Goal: Task Accomplishment & Management: Use online tool/utility

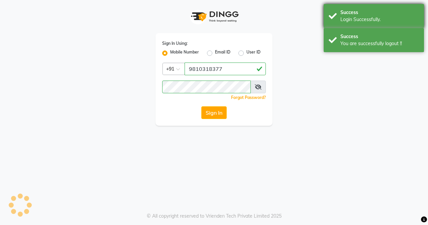
click at [346, 24] on div "Success Login Successfully." at bounding box center [374, 16] width 100 height 24
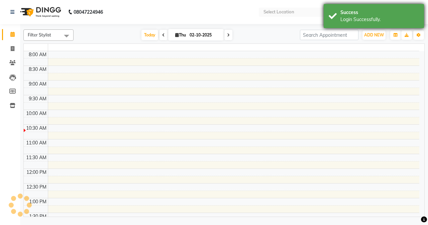
select select "en"
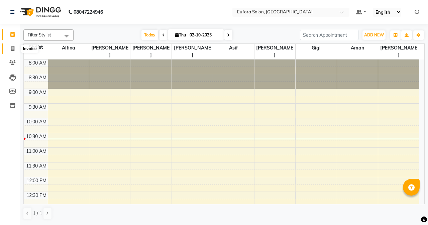
click at [11, 49] on icon at bounding box center [13, 48] width 4 height 5
select select "service"
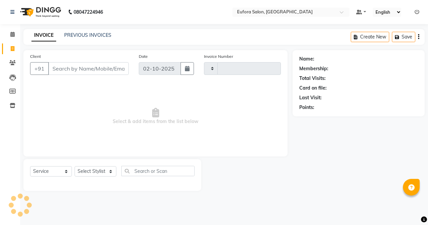
type input "0776"
select select "6684"
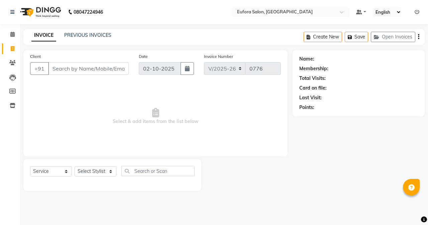
click at [407, 30] on div "Create New Save Open Invoices" at bounding box center [364, 37] width 121 height 16
click at [405, 37] on button "Open Invoices" at bounding box center [393, 37] width 45 height 10
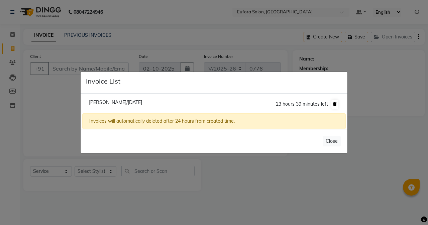
click at [336, 102] on button at bounding box center [335, 104] width 7 height 9
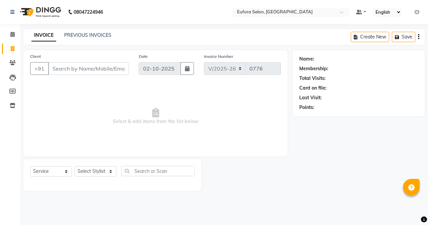
click at [418, 14] on icon at bounding box center [417, 12] width 5 height 5
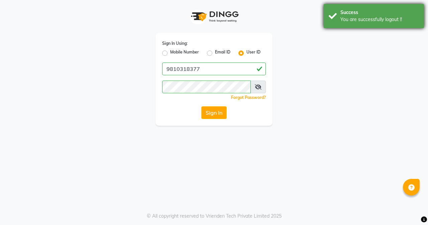
click at [352, 17] on div "You are successfully logout !!" at bounding box center [380, 19] width 79 height 7
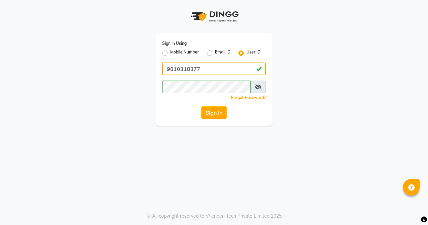
click at [237, 67] on input "9810318377" at bounding box center [214, 69] width 104 height 13
drag, startPoint x: 237, startPoint y: 68, endPoint x: 161, endPoint y: 68, distance: 76.7
click at [161, 68] on div "Sign In Using: Mobile Number Email ID User ID 9810318377 Remember me Forgot Pas…" at bounding box center [214, 79] width 117 height 93
type input "euforasalon"
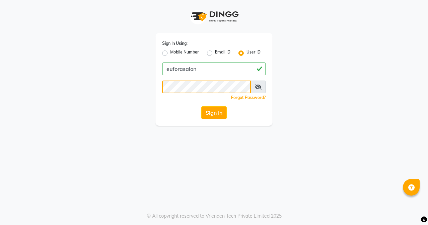
click at [151, 91] on div "Sign In Using: Mobile Number Email ID User ID euforasalon Remember me Forgot Pa…" at bounding box center [214, 63] width 127 height 126
click at [206, 112] on button "Sign In" at bounding box center [213, 112] width 25 height 13
